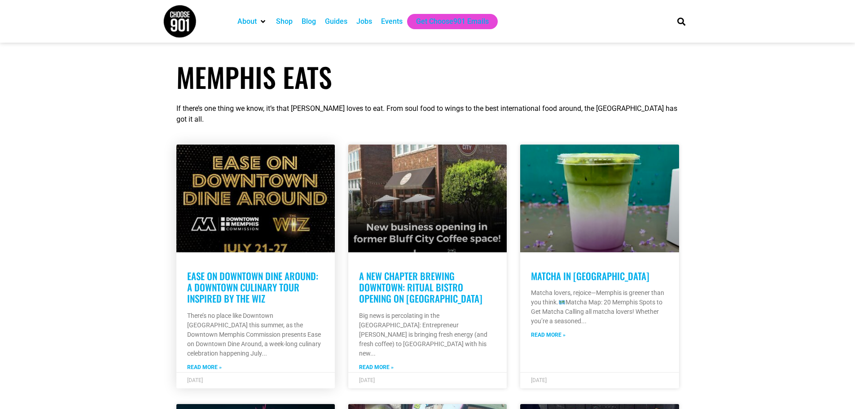
click at [239, 275] on link "Ease on Downtown Dine Around: A Downtown Culinary Tour inspired by the Wiz" at bounding box center [252, 287] width 131 height 36
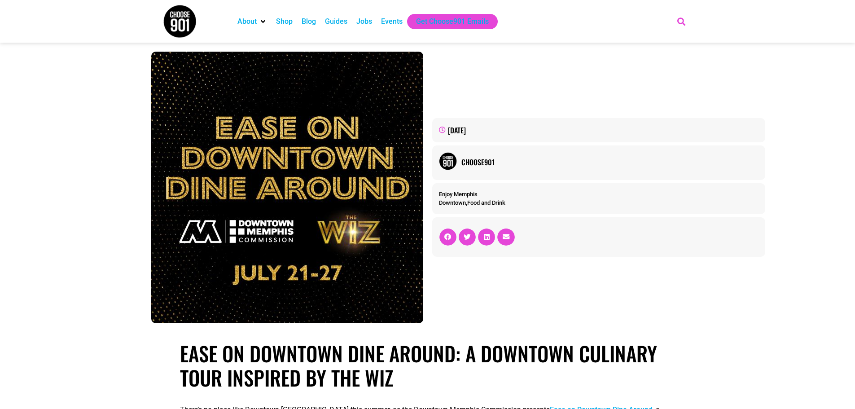
click at [683, 22] on icon "Search" at bounding box center [680, 21] width 15 height 15
click at [623, 51] on input "Search" at bounding box center [622, 53] width 105 height 11
type input "catfish"
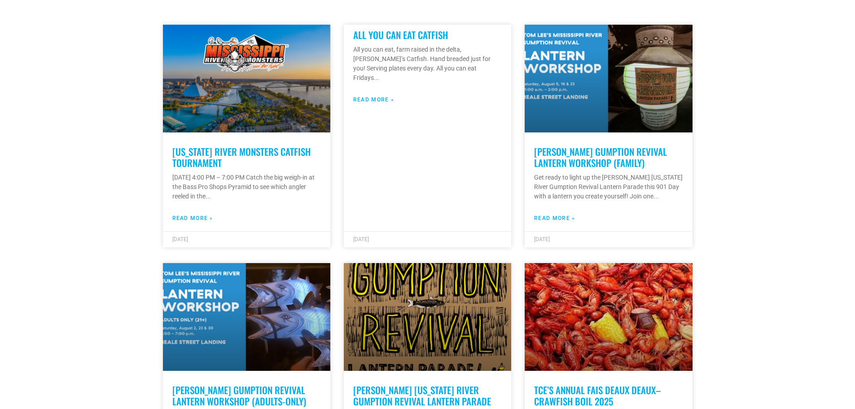
scroll to position [45, 0]
